Goal: Information Seeking & Learning: Learn about a topic

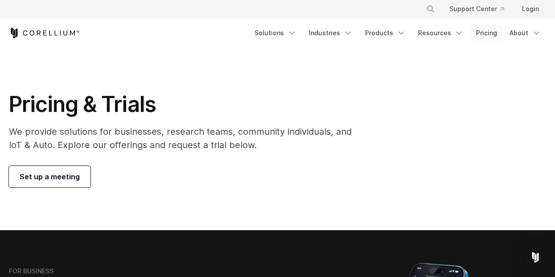
click at [490, 36] on link "Pricing" at bounding box center [487, 33] width 32 height 16
click at [490, 33] on link "Pricing" at bounding box center [487, 33] width 32 height 16
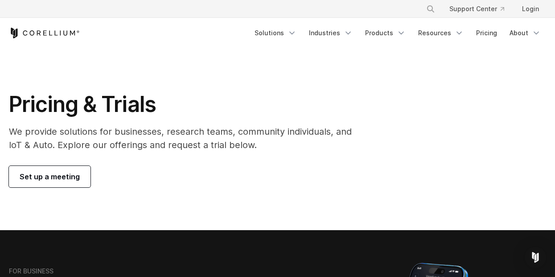
click at [490, 33] on link "Pricing" at bounding box center [487, 33] width 32 height 16
